Goal: Task Accomplishment & Management: Use online tool/utility

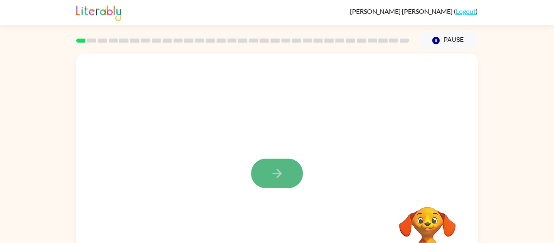
click at [295, 179] on button "button" at bounding box center [277, 174] width 52 height 30
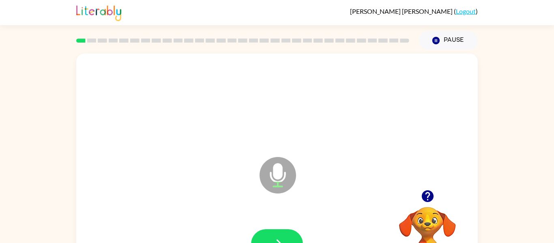
scroll to position [16, 0]
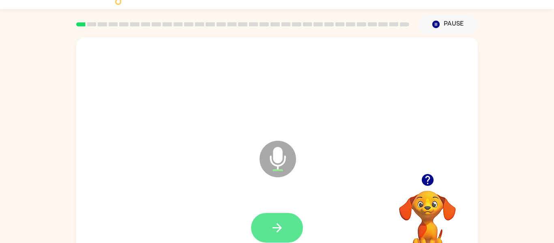
click at [284, 222] on button "button" at bounding box center [277, 228] width 52 height 30
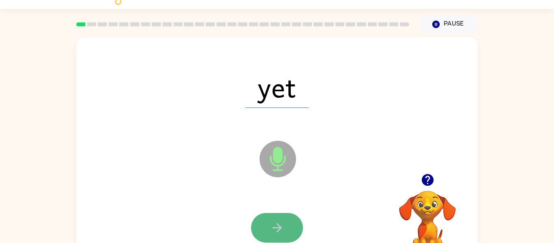
click at [265, 225] on button "button" at bounding box center [277, 228] width 52 height 30
click at [267, 226] on button "button" at bounding box center [277, 228] width 52 height 30
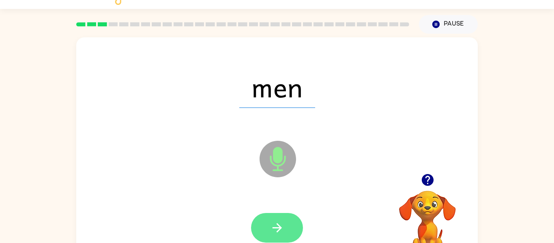
click at [269, 226] on button "button" at bounding box center [277, 228] width 52 height 30
click at [270, 229] on icon "button" at bounding box center [277, 228] width 14 height 14
click at [269, 228] on button "button" at bounding box center [277, 228] width 52 height 30
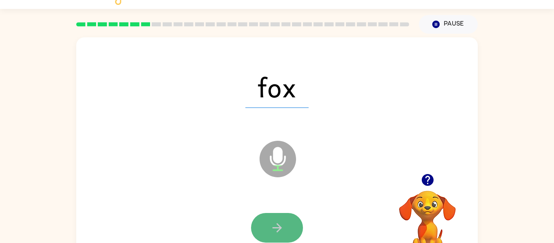
click at [271, 230] on icon "button" at bounding box center [277, 228] width 14 height 14
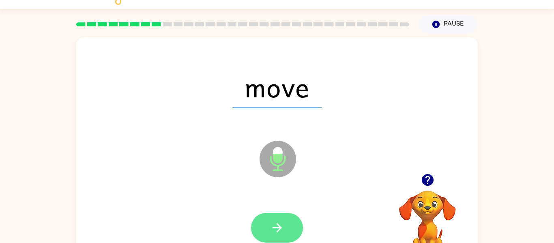
click at [273, 226] on icon "button" at bounding box center [277, 228] width 14 height 14
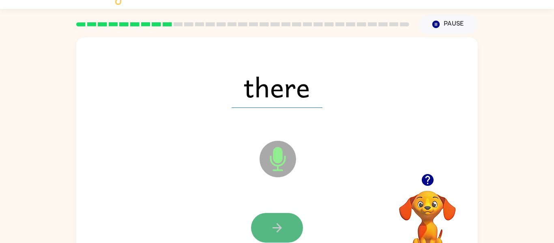
click at [273, 228] on icon "button" at bounding box center [276, 227] width 9 height 9
click at [272, 228] on icon "button" at bounding box center [277, 228] width 14 height 14
click at [273, 229] on icon "button" at bounding box center [277, 228] width 14 height 14
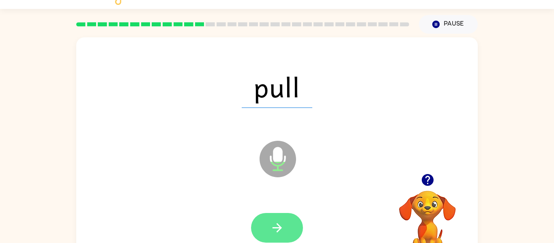
click at [274, 228] on icon "button" at bounding box center [276, 227] width 9 height 9
click at [274, 228] on icon "button" at bounding box center [277, 228] width 14 height 14
click at [272, 228] on icon "button" at bounding box center [277, 228] width 14 height 14
click at [273, 228] on icon "button" at bounding box center [277, 228] width 14 height 14
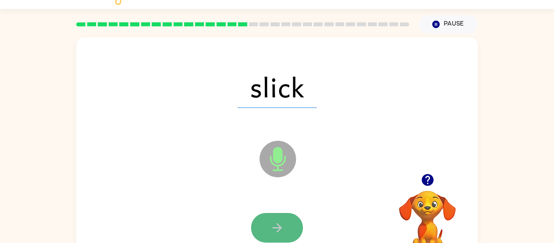
click at [273, 226] on icon "button" at bounding box center [277, 228] width 14 height 14
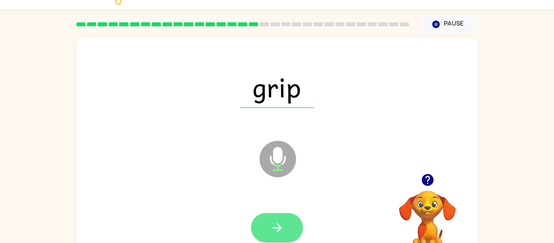
click at [275, 229] on icon "button" at bounding box center [277, 228] width 14 height 14
click at [276, 231] on icon "button" at bounding box center [277, 228] width 14 height 14
click at [279, 234] on icon "button" at bounding box center [277, 228] width 14 height 14
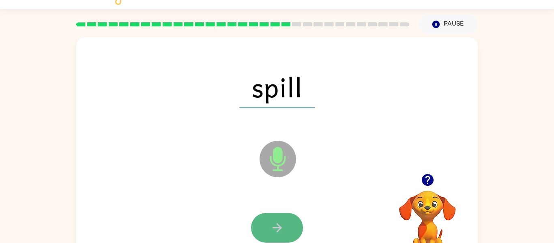
click at [278, 232] on icon "button" at bounding box center [277, 228] width 14 height 14
click at [276, 230] on icon "button" at bounding box center [277, 228] width 14 height 14
click at [275, 225] on icon "button" at bounding box center [277, 228] width 14 height 14
click at [273, 224] on icon "button" at bounding box center [277, 228] width 14 height 14
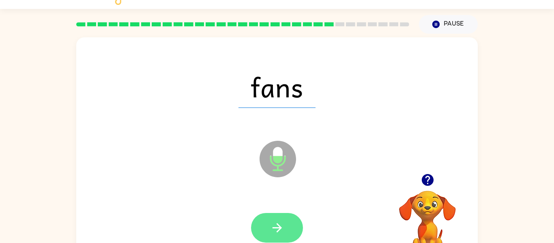
click at [273, 225] on icon "button" at bounding box center [277, 228] width 14 height 14
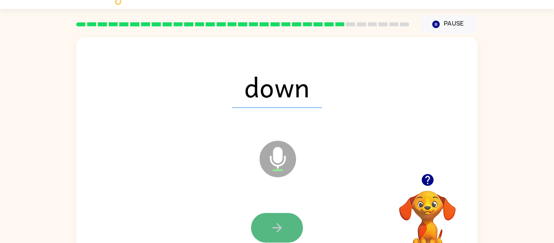
click at [275, 229] on icon "button" at bounding box center [277, 228] width 14 height 14
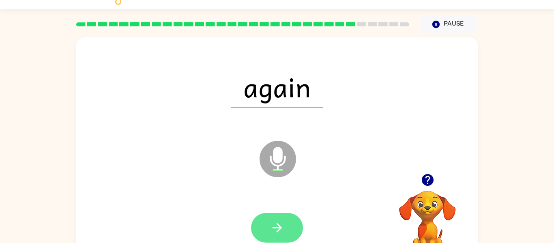
click at [274, 228] on icon "button" at bounding box center [277, 228] width 14 height 14
click at [273, 229] on icon "button" at bounding box center [277, 228] width 14 height 14
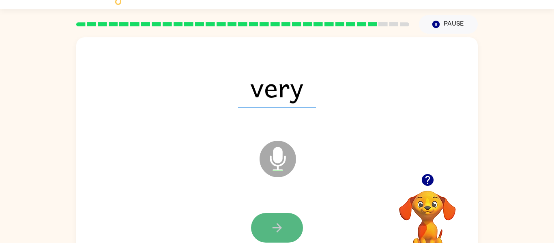
click at [274, 226] on icon "button" at bounding box center [277, 228] width 14 height 14
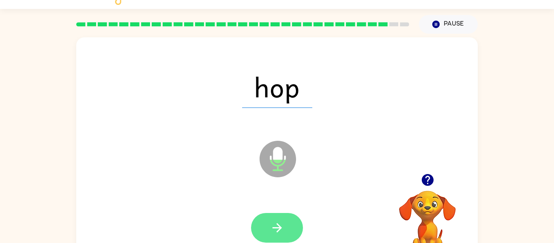
click at [275, 230] on icon "button" at bounding box center [277, 228] width 14 height 14
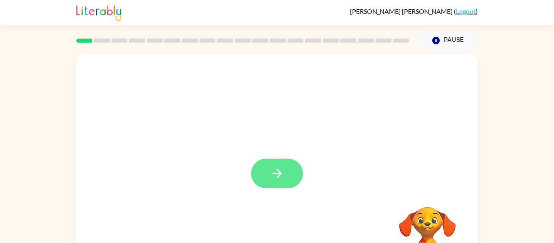
click at [275, 178] on icon "button" at bounding box center [277, 173] width 14 height 14
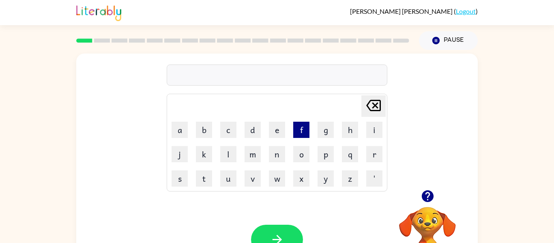
click at [306, 133] on button "f" at bounding box center [301, 130] width 16 height 16
click at [373, 131] on button "i" at bounding box center [374, 130] width 16 height 16
click at [201, 180] on button "t" at bounding box center [204, 178] width 16 height 16
click at [350, 127] on button "h" at bounding box center [350, 130] width 16 height 16
click at [275, 235] on icon "button" at bounding box center [277, 239] width 14 height 14
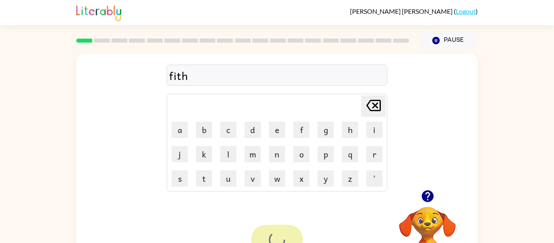
click at [275, 236] on div at bounding box center [277, 240] width 52 height 30
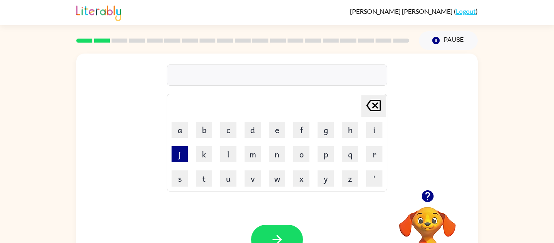
click at [174, 159] on button "j" at bounding box center [180, 154] width 16 height 16
click at [179, 129] on button "a" at bounding box center [180, 130] width 16 height 16
click at [181, 177] on button "s" at bounding box center [180, 178] width 16 height 16
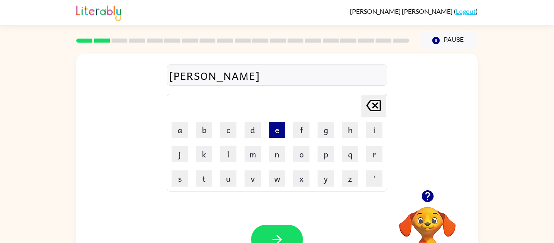
click at [278, 134] on button "e" at bounding box center [277, 130] width 16 height 16
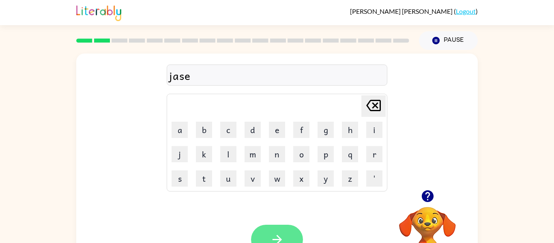
click at [277, 234] on icon "button" at bounding box center [277, 239] width 14 height 14
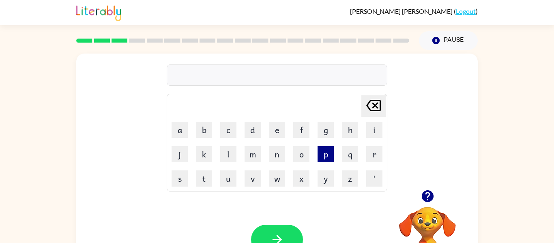
click at [324, 153] on button "p" at bounding box center [326, 154] width 16 height 16
click at [186, 133] on button "a" at bounding box center [180, 130] width 16 height 16
click at [225, 152] on button "l" at bounding box center [228, 154] width 16 height 16
click at [276, 126] on button "e" at bounding box center [277, 130] width 16 height 16
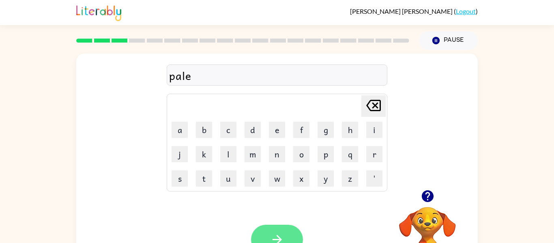
click at [274, 230] on button "button" at bounding box center [277, 240] width 52 height 30
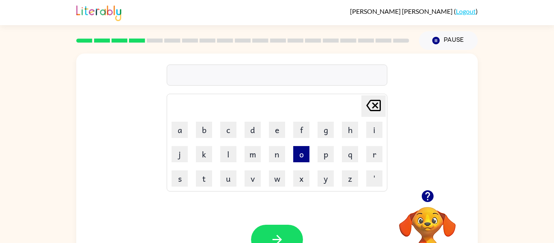
click at [297, 153] on button "o" at bounding box center [301, 154] width 16 height 16
click at [375, 102] on icon "[PERSON_NAME] last character input" at bounding box center [373, 105] width 19 height 19
click at [185, 180] on button "s" at bounding box center [180, 178] width 16 height 16
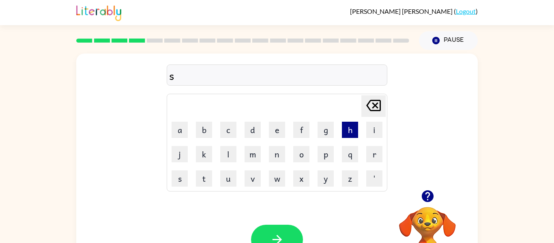
click at [350, 132] on button "h" at bounding box center [350, 130] width 16 height 16
click at [378, 129] on button "i" at bounding box center [374, 130] width 16 height 16
click at [322, 156] on button "p" at bounding box center [326, 154] width 16 height 16
click at [380, 110] on icon at bounding box center [373, 105] width 15 height 11
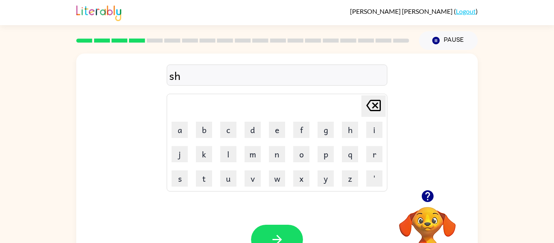
click at [382, 106] on icon "[PERSON_NAME] last character input" at bounding box center [373, 105] width 19 height 19
click at [377, 131] on button "i" at bounding box center [374, 130] width 16 height 16
click at [322, 149] on button "p" at bounding box center [326, 154] width 16 height 16
click at [274, 129] on button "e" at bounding box center [277, 130] width 16 height 16
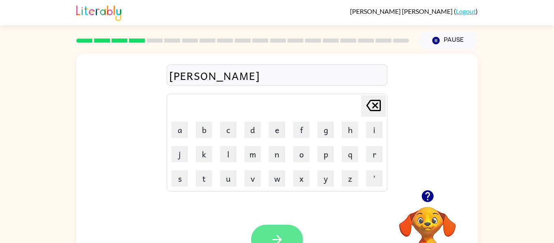
click at [284, 232] on button "button" at bounding box center [277, 240] width 52 height 30
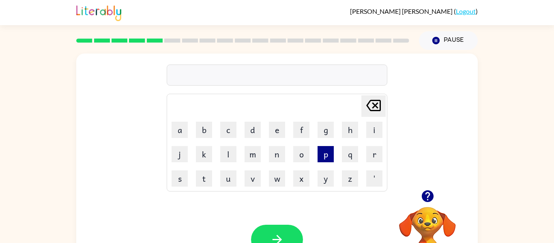
click at [325, 157] on button "p" at bounding box center [326, 154] width 16 height 16
click at [181, 129] on button "a" at bounding box center [180, 130] width 16 height 16
click at [250, 131] on button "d" at bounding box center [253, 130] width 16 height 16
click at [276, 133] on button "e" at bounding box center [277, 130] width 16 height 16
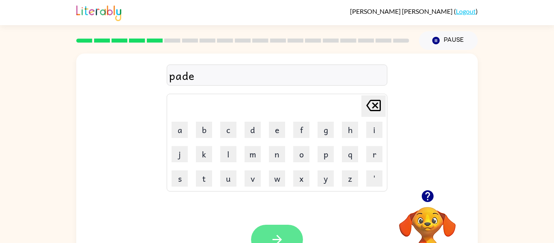
click at [275, 239] on icon "button" at bounding box center [277, 239] width 14 height 14
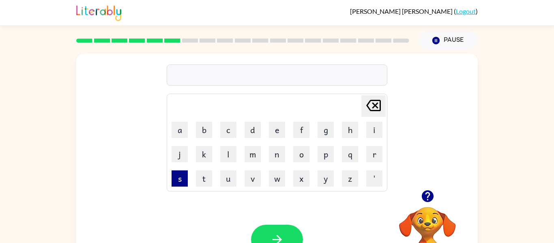
click at [175, 181] on button "s" at bounding box center [180, 178] width 16 height 16
click at [379, 131] on button "i" at bounding box center [374, 130] width 16 height 16
click at [198, 175] on button "t" at bounding box center [204, 178] width 16 height 16
click at [271, 131] on button "e" at bounding box center [277, 130] width 16 height 16
click at [277, 229] on button "button" at bounding box center [277, 240] width 52 height 30
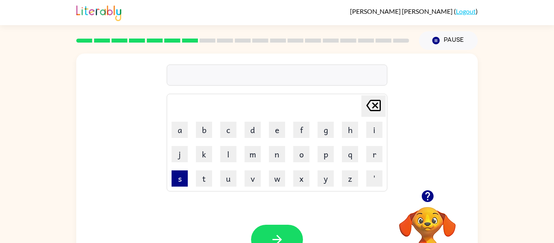
click at [185, 181] on button "s" at bounding box center [180, 178] width 16 height 16
click at [276, 181] on button "w" at bounding box center [277, 178] width 16 height 16
click at [371, 135] on button "i" at bounding box center [374, 130] width 16 height 16
click at [254, 153] on button "m" at bounding box center [253, 154] width 16 height 16
click at [277, 238] on icon "button" at bounding box center [277, 239] width 14 height 14
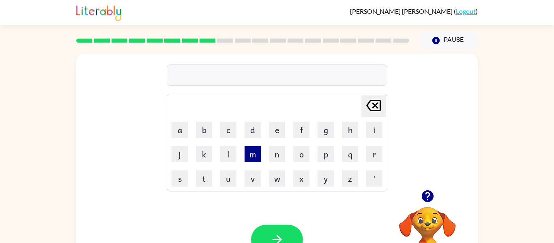
click at [253, 151] on button "m" at bounding box center [253, 154] width 16 height 16
click at [176, 131] on button "a" at bounding box center [180, 130] width 16 height 16
click at [205, 181] on button "t" at bounding box center [204, 178] width 16 height 16
click at [270, 133] on button "e" at bounding box center [277, 130] width 16 height 16
click at [379, 114] on icon "[PERSON_NAME] last character input" at bounding box center [373, 105] width 19 height 19
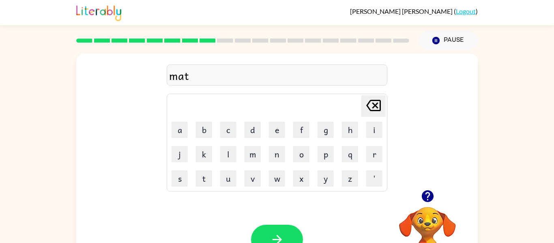
click at [375, 106] on icon "[PERSON_NAME] last character input" at bounding box center [373, 105] width 19 height 19
click at [204, 177] on button "t" at bounding box center [204, 178] width 16 height 16
click at [286, 237] on button "button" at bounding box center [277, 240] width 52 height 30
click at [205, 129] on button "b" at bounding box center [204, 130] width 16 height 16
click at [376, 133] on button "i" at bounding box center [374, 130] width 16 height 16
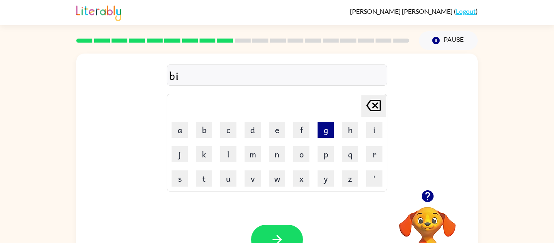
click at [323, 130] on button "g" at bounding box center [326, 130] width 16 height 16
click at [377, 100] on icon at bounding box center [373, 105] width 15 height 11
click at [323, 127] on button "g" at bounding box center [326, 130] width 16 height 16
click at [262, 236] on button "button" at bounding box center [277, 240] width 52 height 30
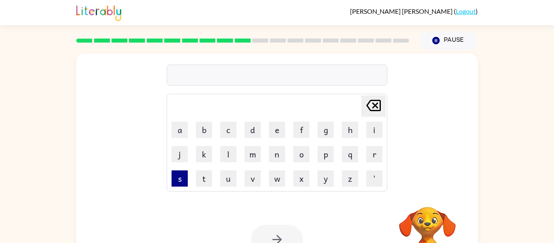
click at [181, 178] on button "s" at bounding box center [180, 178] width 16 height 16
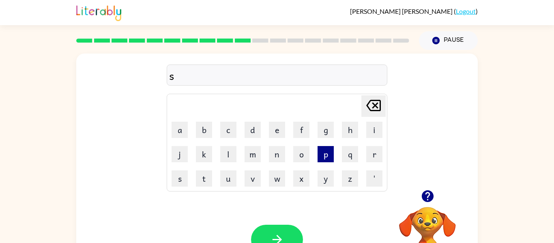
click at [323, 158] on button "p" at bounding box center [326, 154] width 16 height 16
click at [302, 155] on button "o" at bounding box center [301, 154] width 16 height 16
click at [204, 185] on button "t" at bounding box center [204, 178] width 16 height 16
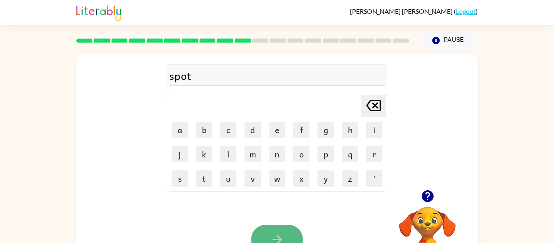
click at [275, 243] on icon "button" at bounding box center [277, 239] width 14 height 14
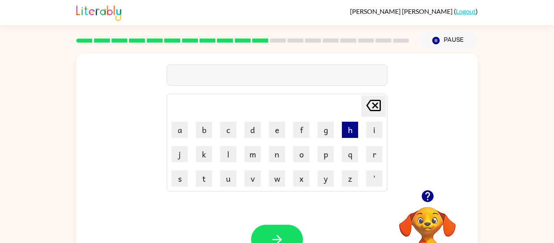
click at [352, 126] on button "h" at bounding box center [350, 130] width 16 height 16
click at [302, 150] on button "o" at bounding box center [301, 154] width 16 height 16
click at [321, 130] on button "g" at bounding box center [326, 130] width 16 height 16
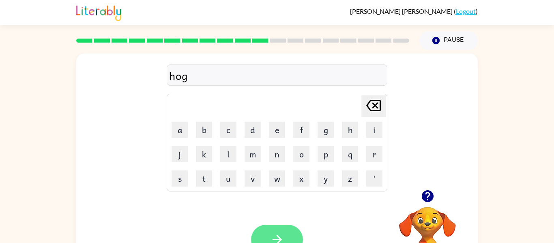
click at [288, 230] on button "button" at bounding box center [277, 240] width 52 height 30
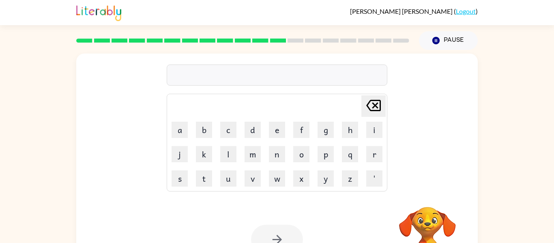
click at [240, 134] on td "c" at bounding box center [229, 130] width 24 height 24
click at [232, 131] on button "c" at bounding box center [228, 130] width 16 height 16
click at [230, 143] on td "l" at bounding box center [229, 154] width 24 height 24
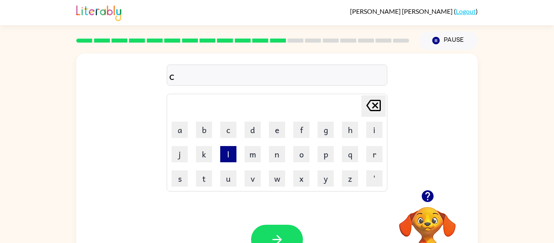
click at [232, 154] on button "l" at bounding box center [228, 154] width 16 height 16
click at [302, 155] on button "o" at bounding box center [301, 154] width 16 height 16
click at [203, 158] on button "k" at bounding box center [204, 154] width 16 height 16
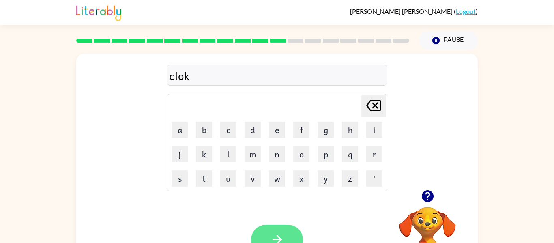
click at [271, 233] on icon "button" at bounding box center [277, 239] width 14 height 14
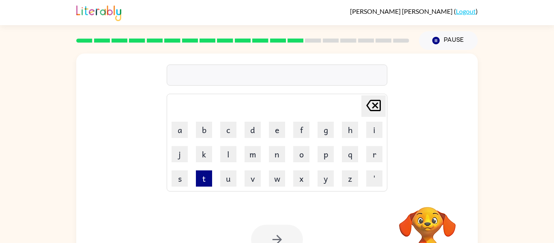
click at [205, 182] on button "t" at bounding box center [204, 178] width 16 height 16
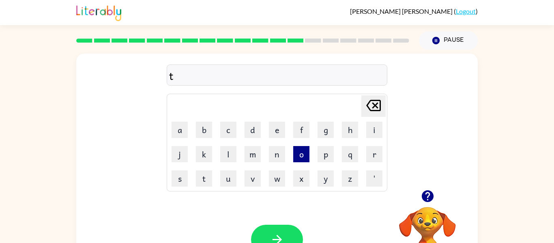
click at [302, 157] on button "o" at bounding box center [301, 154] width 16 height 16
click at [329, 157] on button "p" at bounding box center [326, 154] width 16 height 16
click at [280, 229] on button "button" at bounding box center [277, 240] width 52 height 30
click at [379, 157] on button "r" at bounding box center [374, 154] width 16 height 16
click at [374, 135] on button "i" at bounding box center [374, 130] width 16 height 16
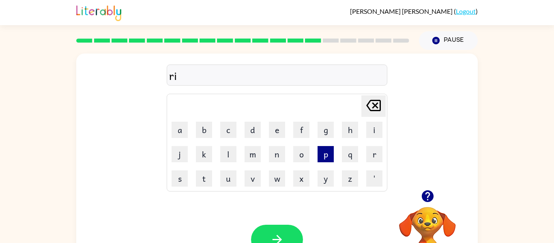
click at [325, 152] on button "p" at bounding box center [326, 154] width 16 height 16
click at [284, 223] on div "Your browser must support playing .mp4 files to use Literably. Please try using…" at bounding box center [277, 239] width 402 height 91
click at [284, 226] on button "button" at bounding box center [277, 240] width 52 height 30
click at [297, 132] on button "f" at bounding box center [301, 130] width 16 height 16
click at [183, 135] on button "a" at bounding box center [180, 130] width 16 height 16
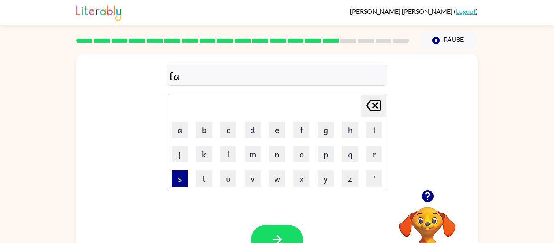
click at [181, 177] on button "s" at bounding box center [180, 178] width 16 height 16
click at [203, 177] on button "t" at bounding box center [204, 178] width 16 height 16
click at [286, 236] on button "button" at bounding box center [277, 240] width 52 height 30
click at [182, 179] on button "s" at bounding box center [180, 178] width 16 height 16
click at [372, 130] on button "i" at bounding box center [374, 130] width 16 height 16
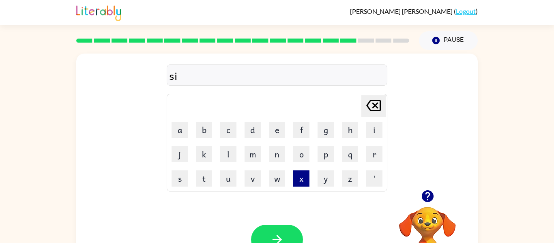
click at [296, 177] on button "x" at bounding box center [301, 178] width 16 height 16
click at [267, 237] on button "button" at bounding box center [277, 240] width 52 height 30
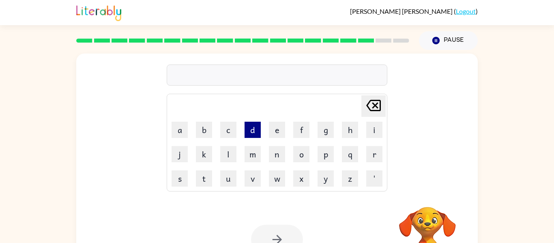
click at [252, 130] on button "d" at bounding box center [253, 130] width 16 height 16
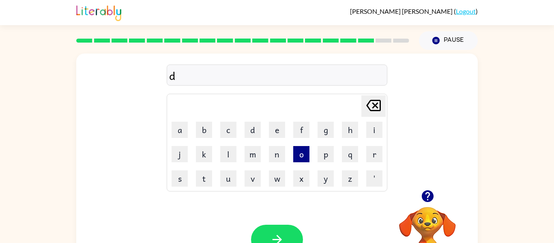
click at [305, 155] on button "o" at bounding box center [301, 154] width 16 height 16
click at [202, 174] on button "t" at bounding box center [204, 178] width 16 height 16
click at [290, 227] on button "button" at bounding box center [277, 240] width 52 height 30
click at [350, 125] on button "h" at bounding box center [350, 130] width 16 height 16
click at [272, 131] on button "e" at bounding box center [277, 130] width 16 height 16
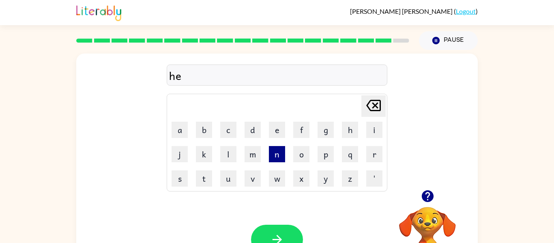
click at [277, 154] on button "n" at bounding box center [277, 154] width 16 height 16
click at [371, 107] on icon "[PERSON_NAME] last character input" at bounding box center [373, 105] width 19 height 19
click at [283, 231] on button "button" at bounding box center [277, 240] width 52 height 30
